Goal: Communication & Community: Share content

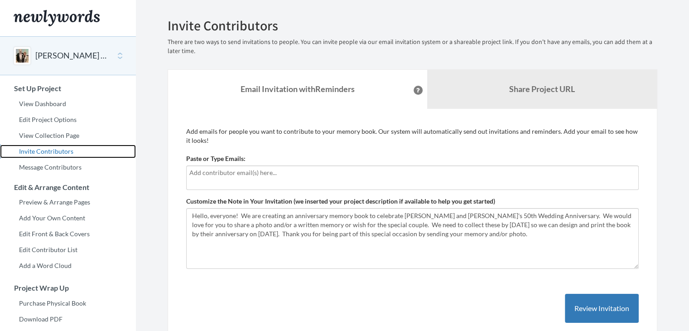
click at [47, 151] on link "Invite Contributors" at bounding box center [68, 151] width 136 height 14
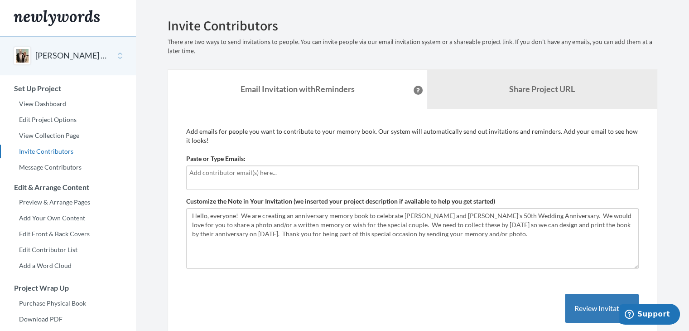
click at [270, 173] on input "text" at bounding box center [412, 173] width 446 height 10
type input "[EMAIL_ADDRESS][DOMAIN_NAME]"
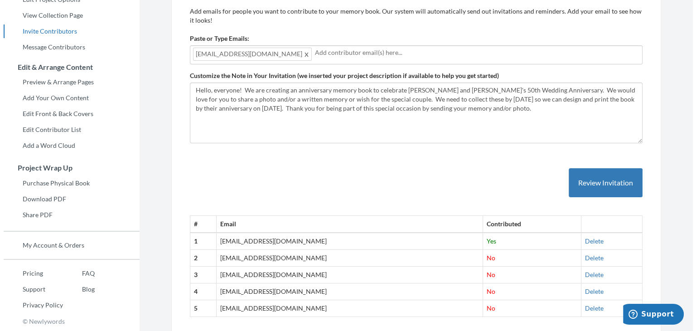
scroll to position [136, 0]
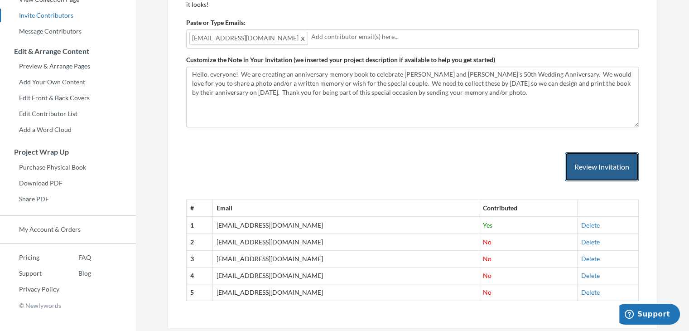
click at [601, 166] on button "Review Invitation" at bounding box center [602, 166] width 74 height 29
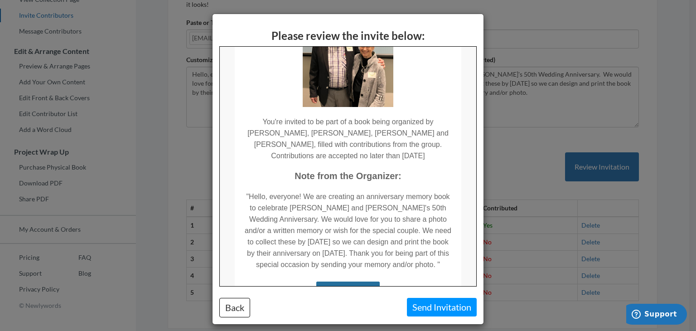
scroll to position [0, 0]
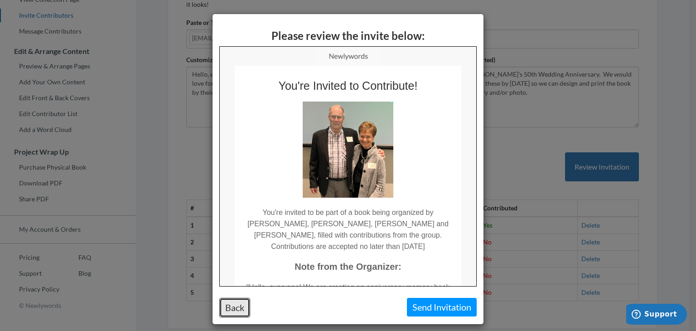
click at [235, 306] on button "Back" at bounding box center [234, 307] width 31 height 19
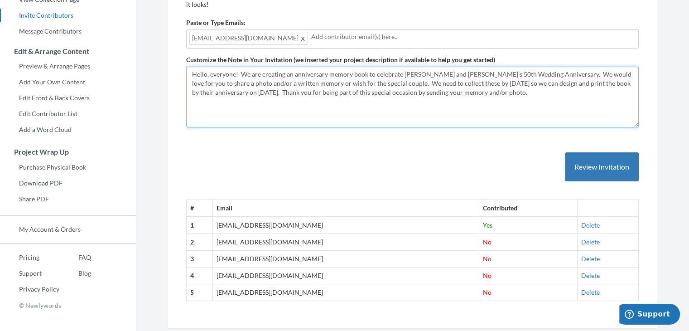
drag, startPoint x: 191, startPoint y: 76, endPoint x: 480, endPoint y: 94, distance: 289.5
click at [485, 96] on textarea "Hello, everyone! We are creating an anniversary memory book to celebrate [PERSO…" at bounding box center [412, 97] width 452 height 61
paste textarea "to be included in this SURPRISE gift! We need to collect these by [DATE] so we …"
click at [420, 92] on textarea "Hello, everyone! We are creating an anniversary memory book to celebrate [PERSO…" at bounding box center [412, 97] width 452 height 61
click at [269, 100] on textarea "Hello, everyone! We are creating an anniversary memory book to celebrate [PERSO…" at bounding box center [412, 97] width 452 height 61
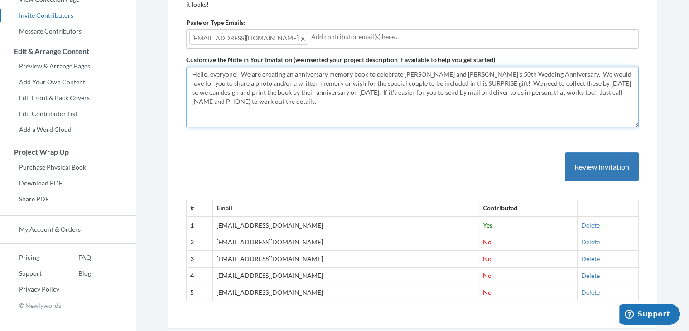
click at [339, 92] on textarea "Hello, everyone! We are creating an anniversary memory book to celebrate [PERSO…" at bounding box center [412, 97] width 452 height 61
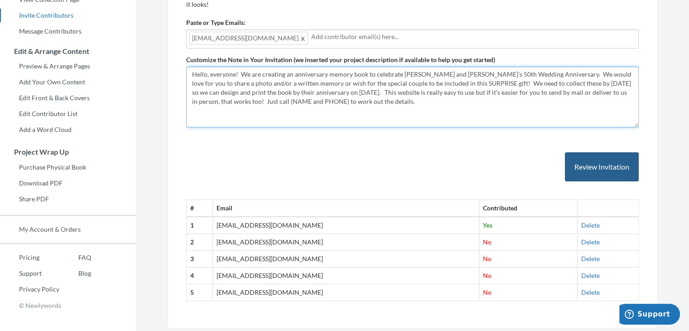
type textarea "Hello, everyone! We are creating an anniversary memory book to celebrate [PERSO…"
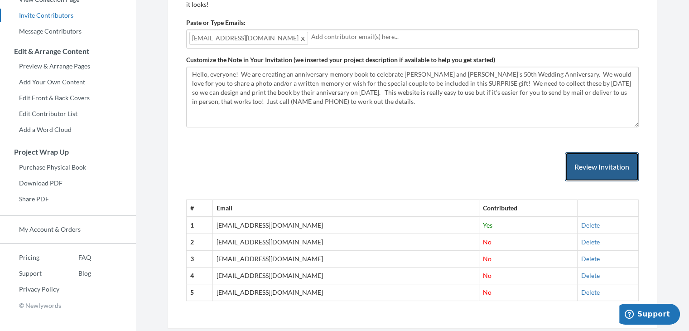
click at [590, 168] on button "Review Invitation" at bounding box center [602, 166] width 74 height 29
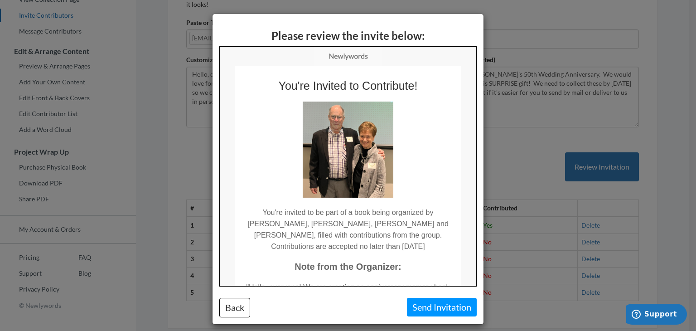
click at [515, 19] on div "Please review the invite below: Back Send Invitation" at bounding box center [348, 165] width 696 height 331
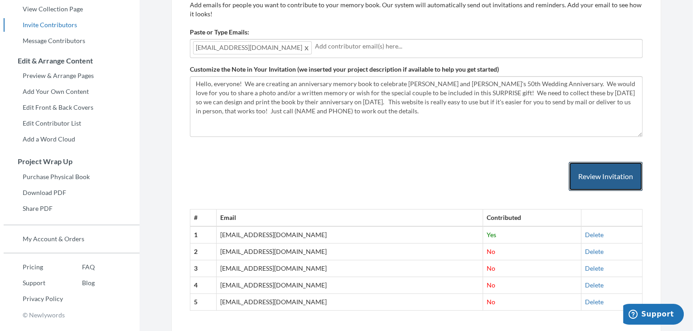
scroll to position [136, 0]
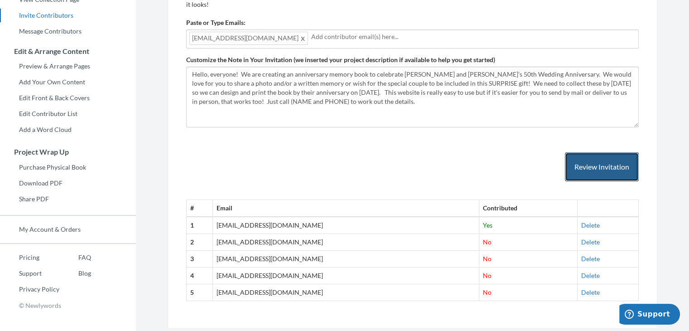
click at [601, 168] on button "Review Invitation" at bounding box center [602, 166] width 74 height 29
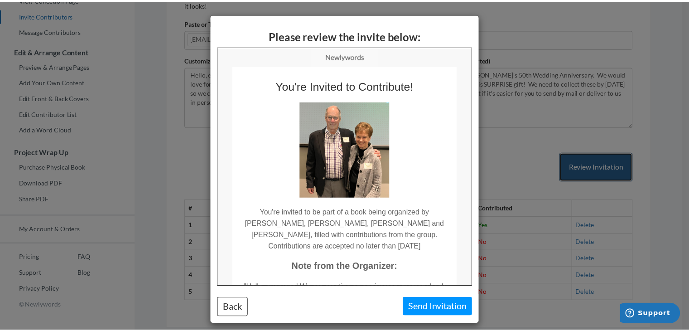
scroll to position [0, 0]
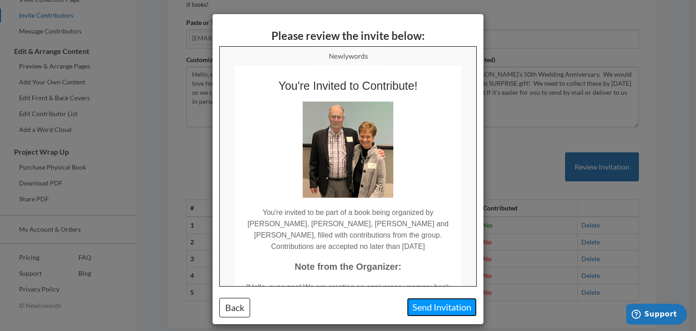
click at [426, 305] on button "Send Invitation" at bounding box center [442, 307] width 70 height 19
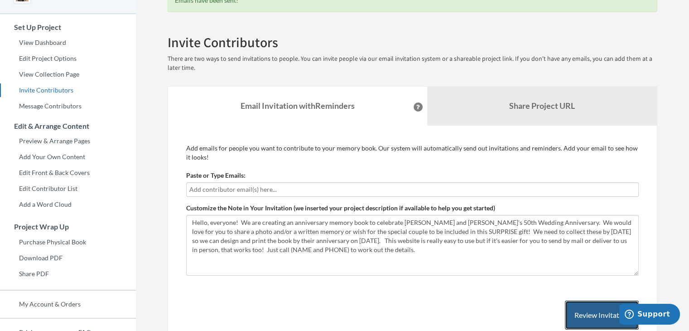
scroll to position [45, 0]
